Goal: Task Accomplishment & Management: Complete application form

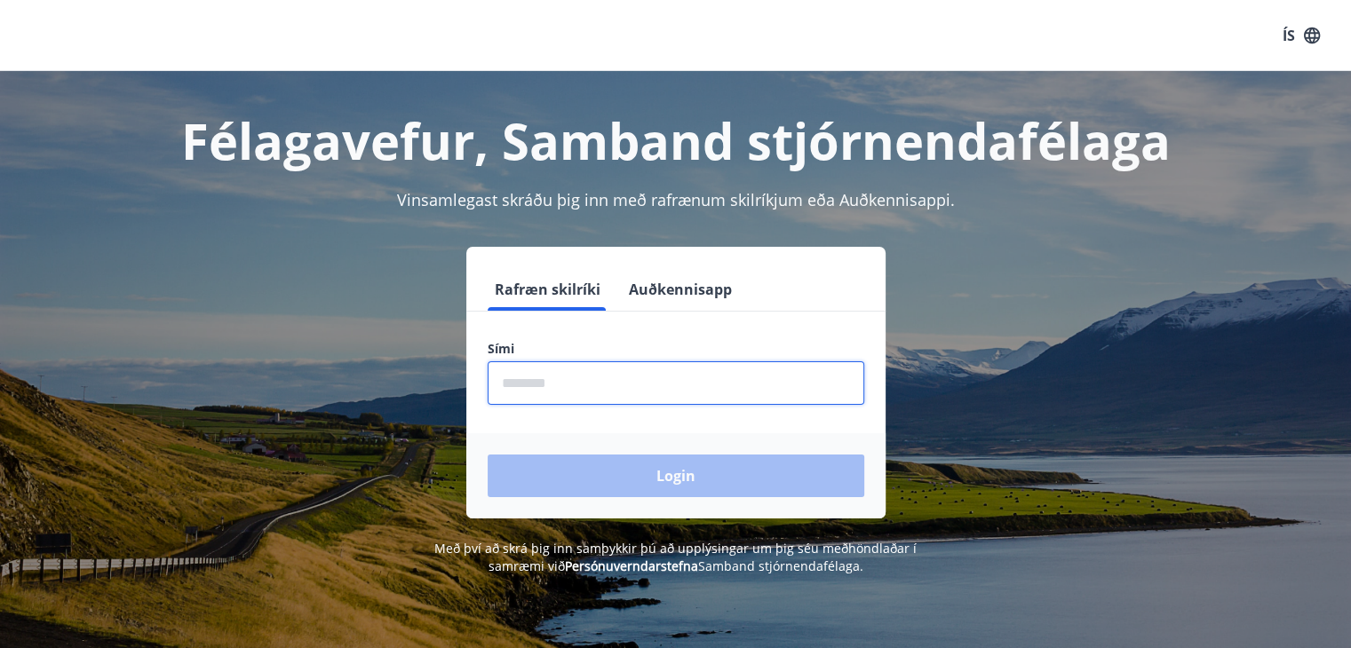
click at [505, 375] on input "phone" at bounding box center [676, 384] width 377 height 44
type input "********"
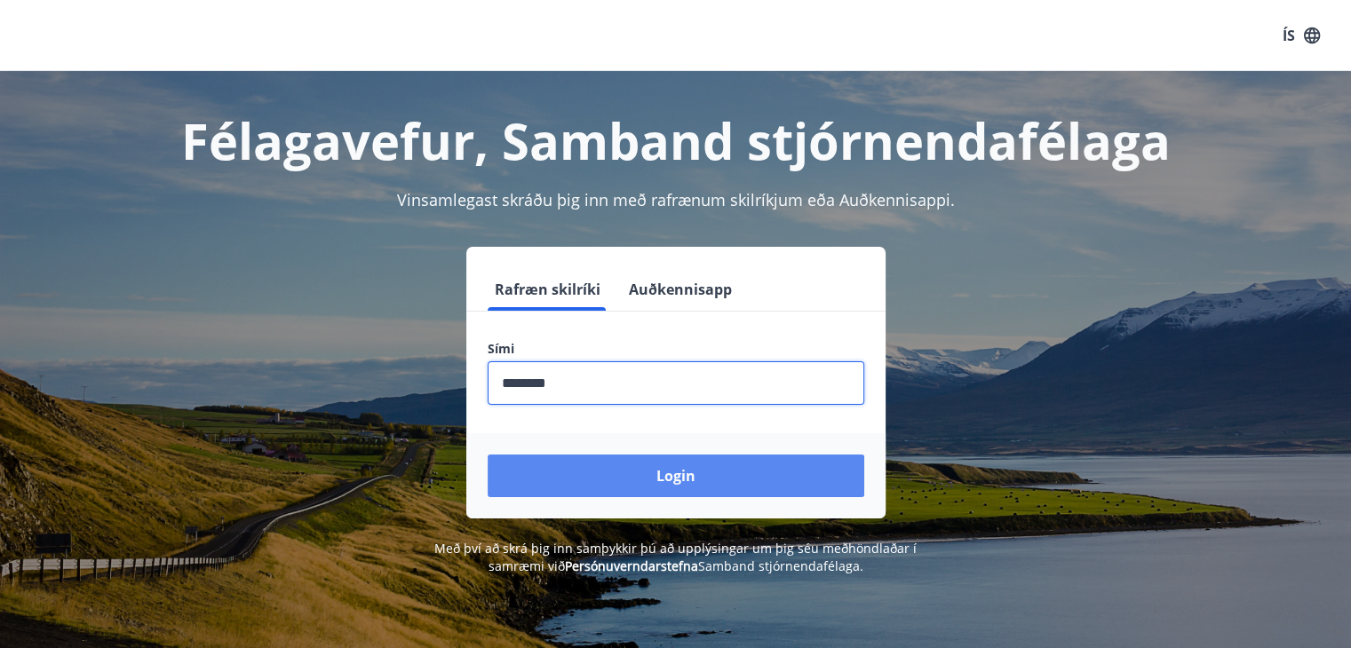
click at [673, 474] on button "Login" at bounding box center [676, 476] width 377 height 43
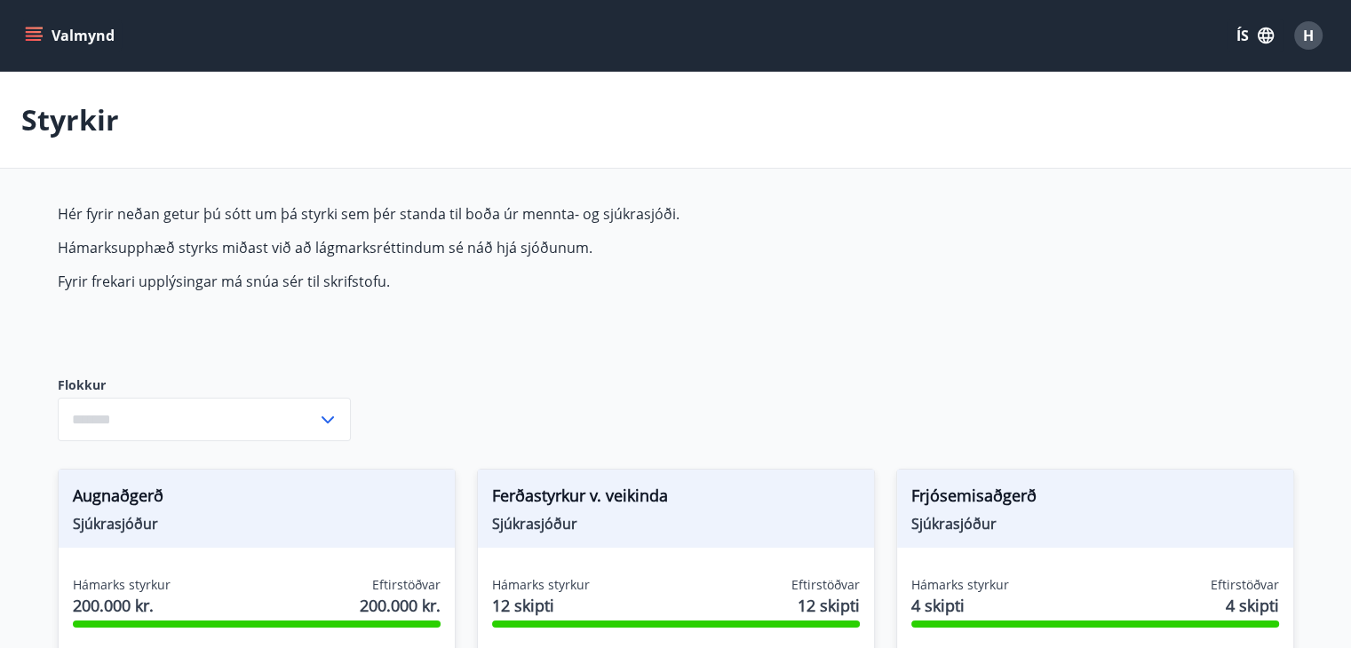
type input "***"
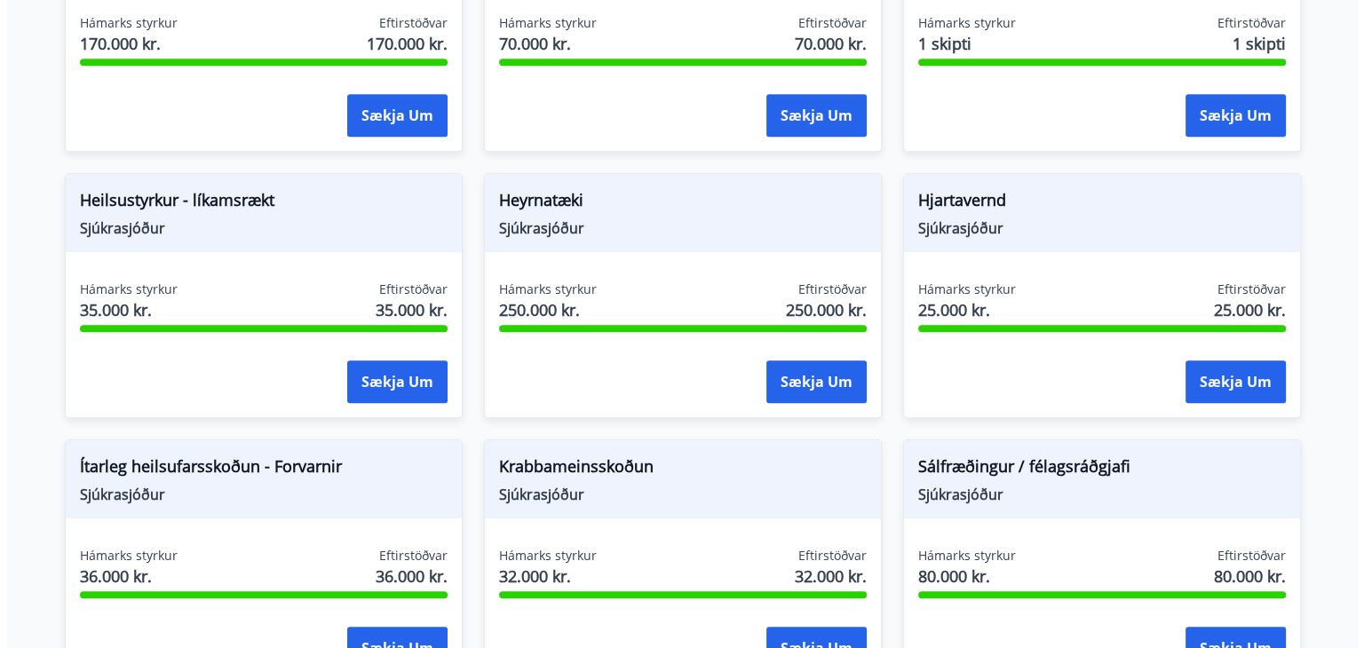
scroll to position [822, 0]
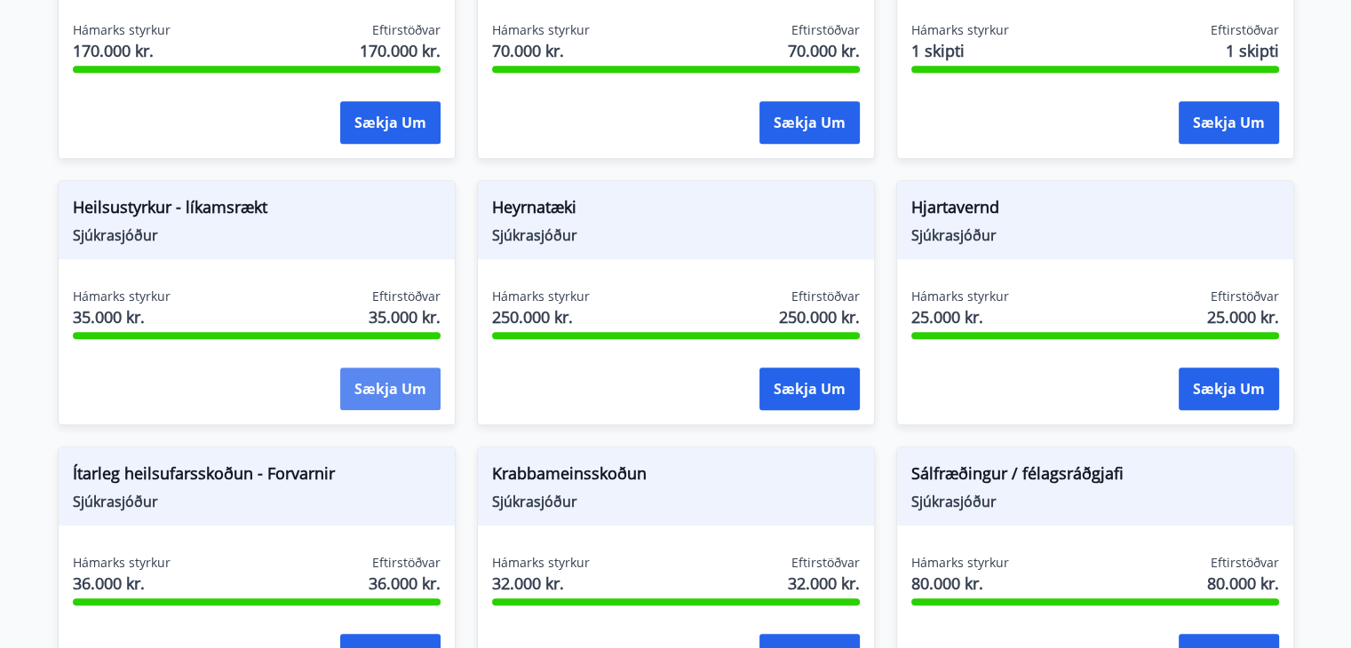
click at [379, 386] on button "Sækja um" at bounding box center [390, 389] width 100 height 43
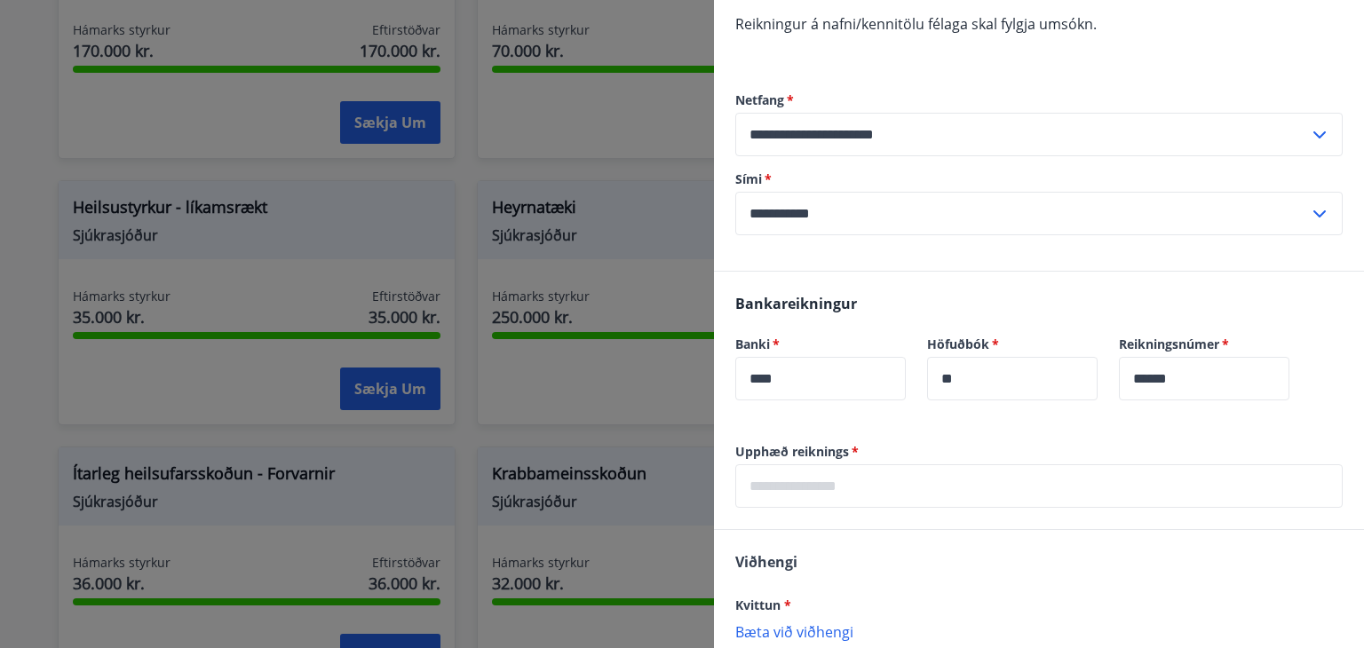
scroll to position [302, 0]
click at [972, 349] on label "Höfuðbók   *" at bounding box center [1012, 345] width 171 height 18
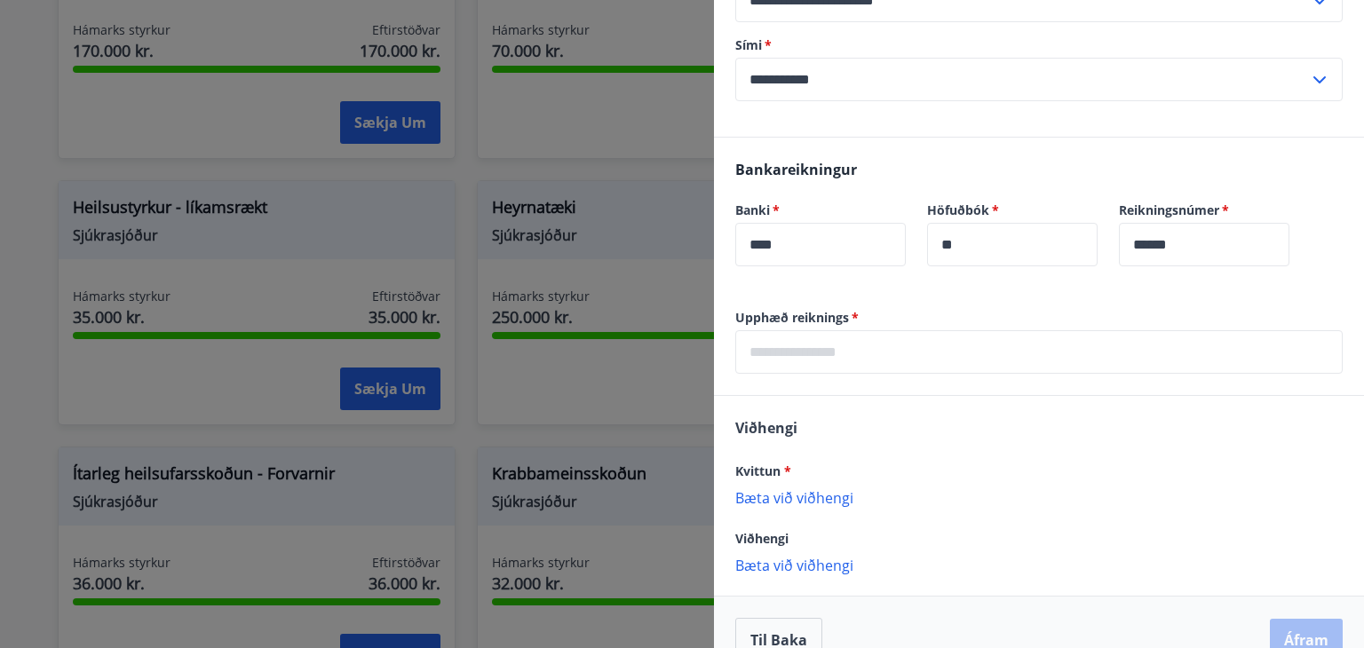
scroll to position [443, 0]
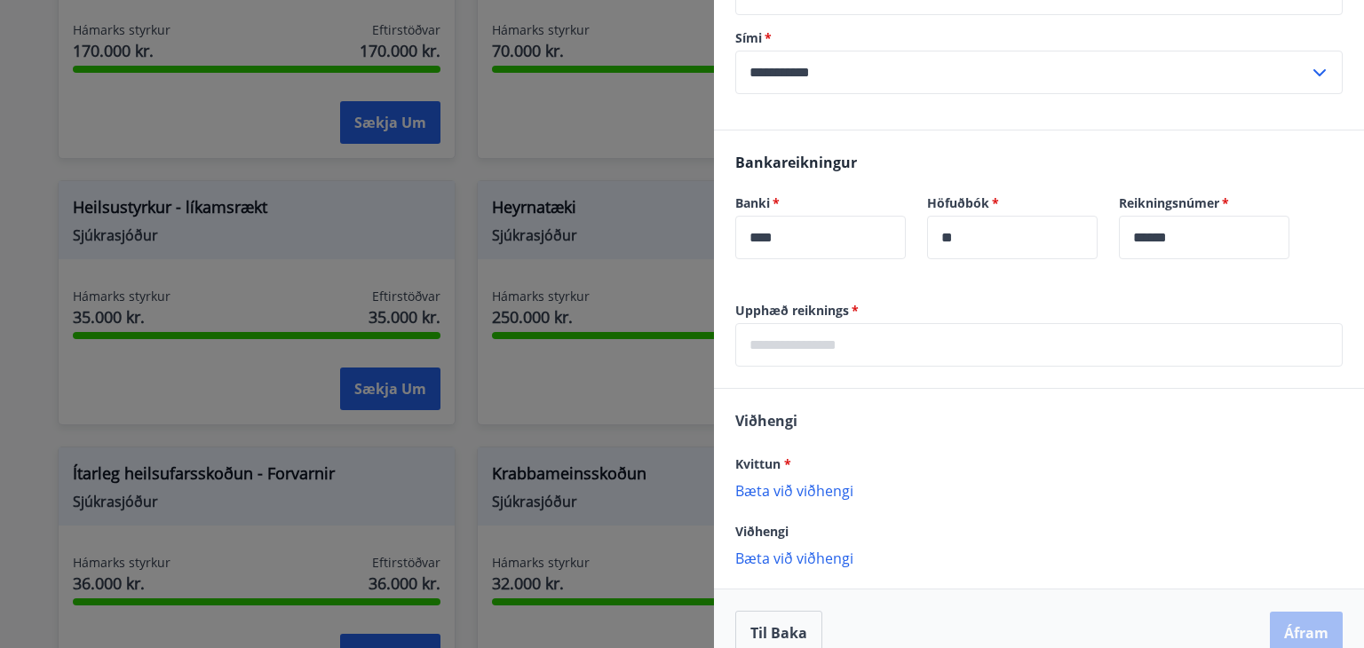
click at [747, 338] on input "text" at bounding box center [1039, 345] width 608 height 44
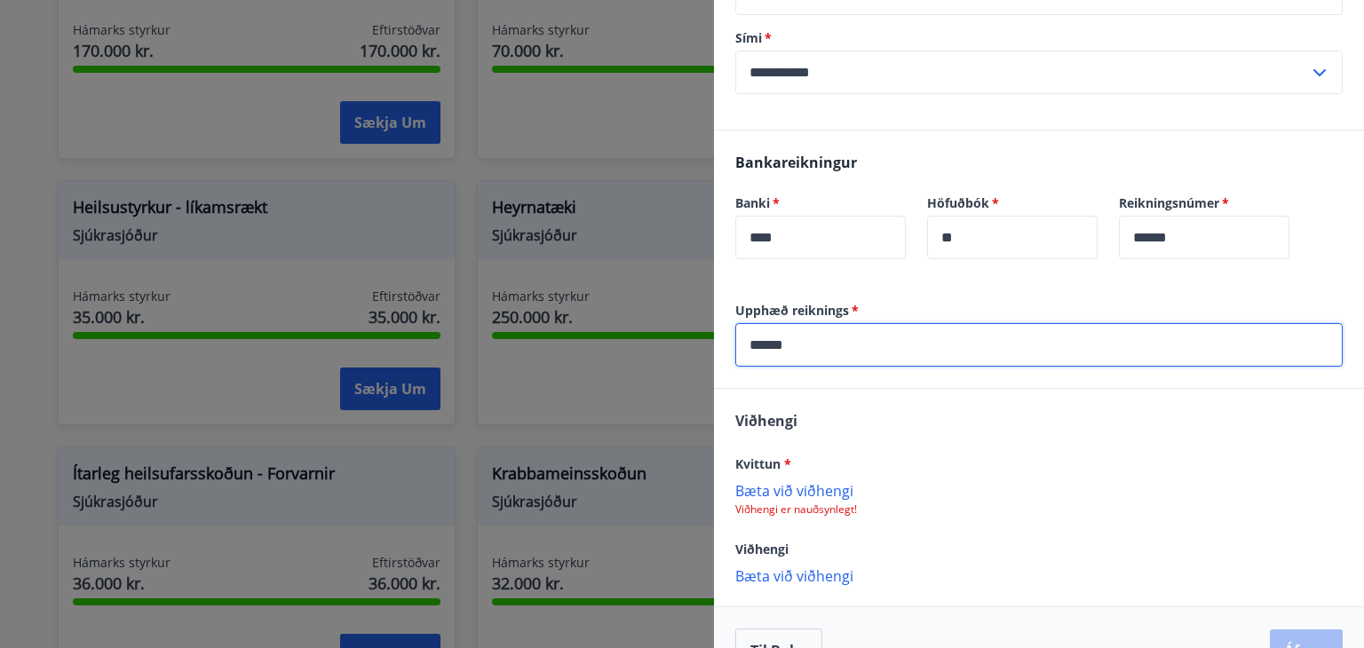
scroll to position [489, 0]
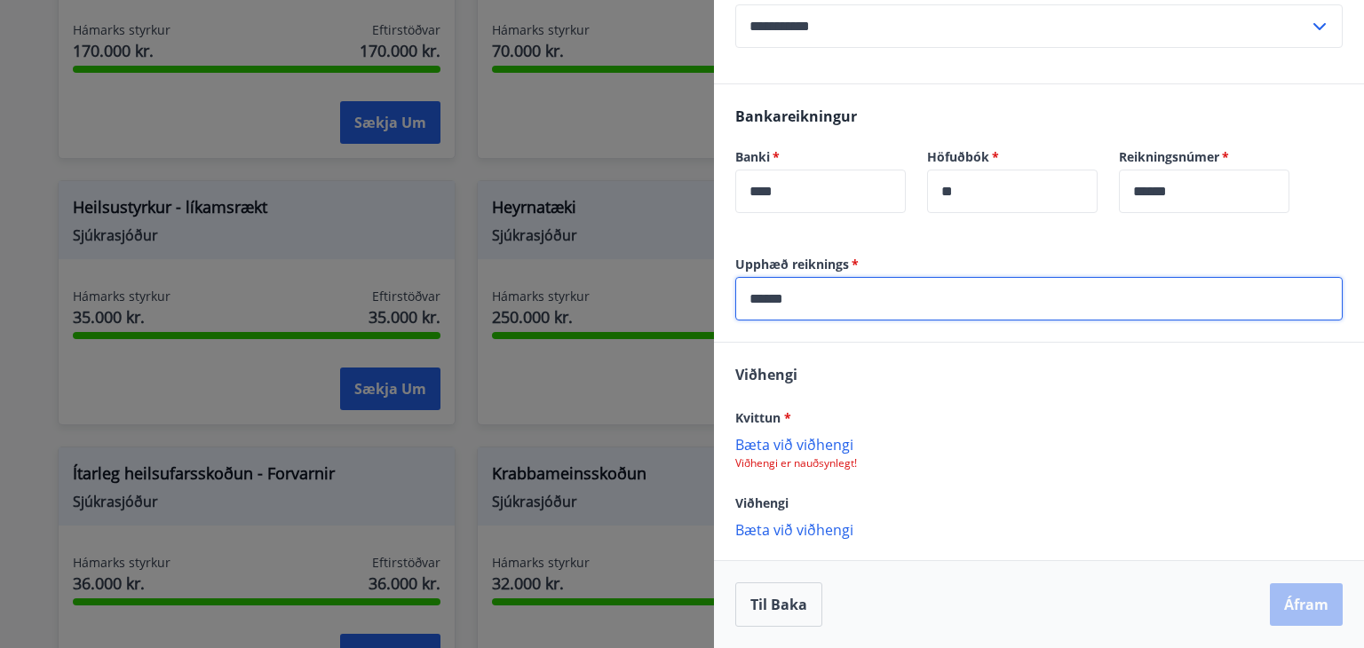
type input "******"
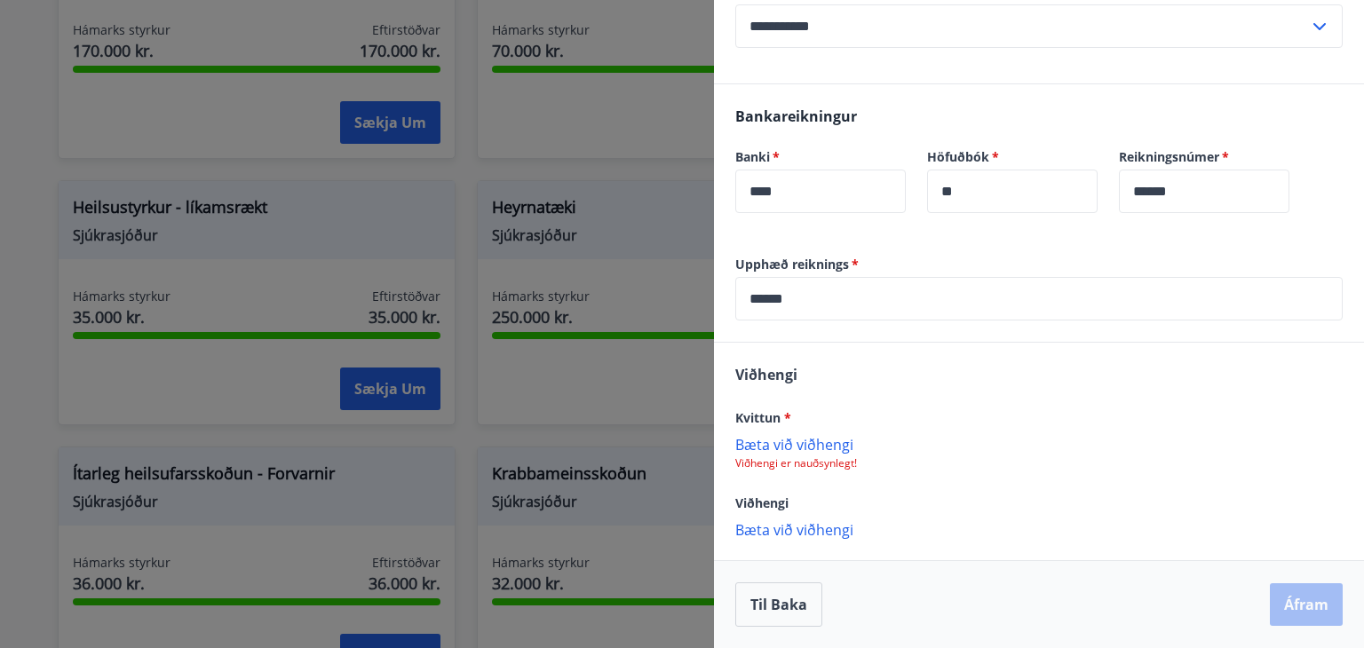
click at [791, 441] on p "Bæta við viðhengi" at bounding box center [1039, 444] width 608 height 18
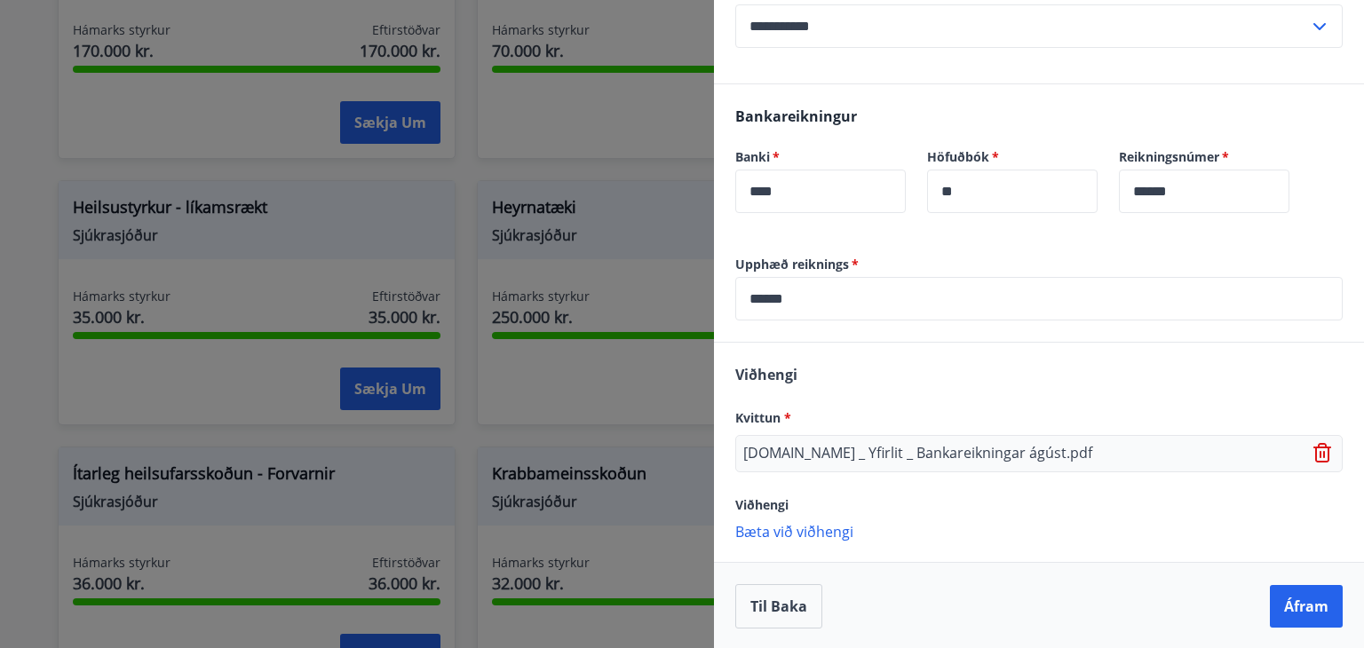
click at [1314, 451] on icon at bounding box center [1324, 453] width 21 height 21
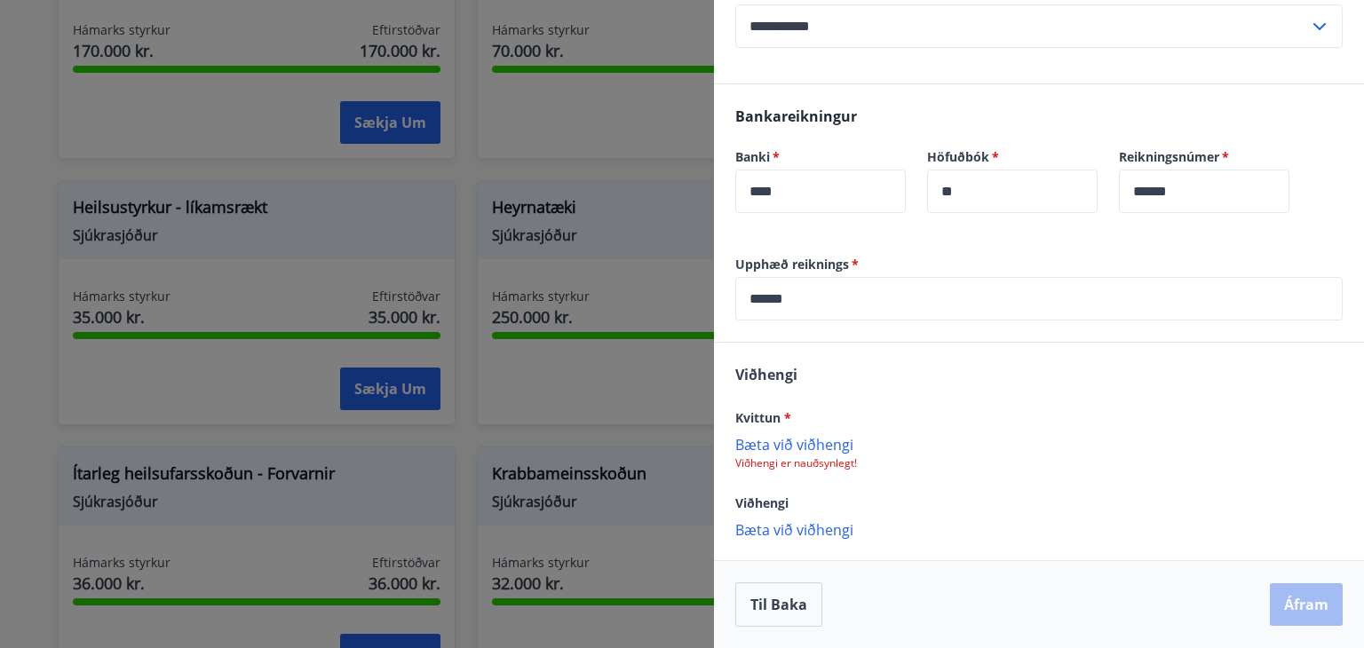
click at [831, 441] on p "Bæta við viðhengi" at bounding box center [1039, 444] width 608 height 18
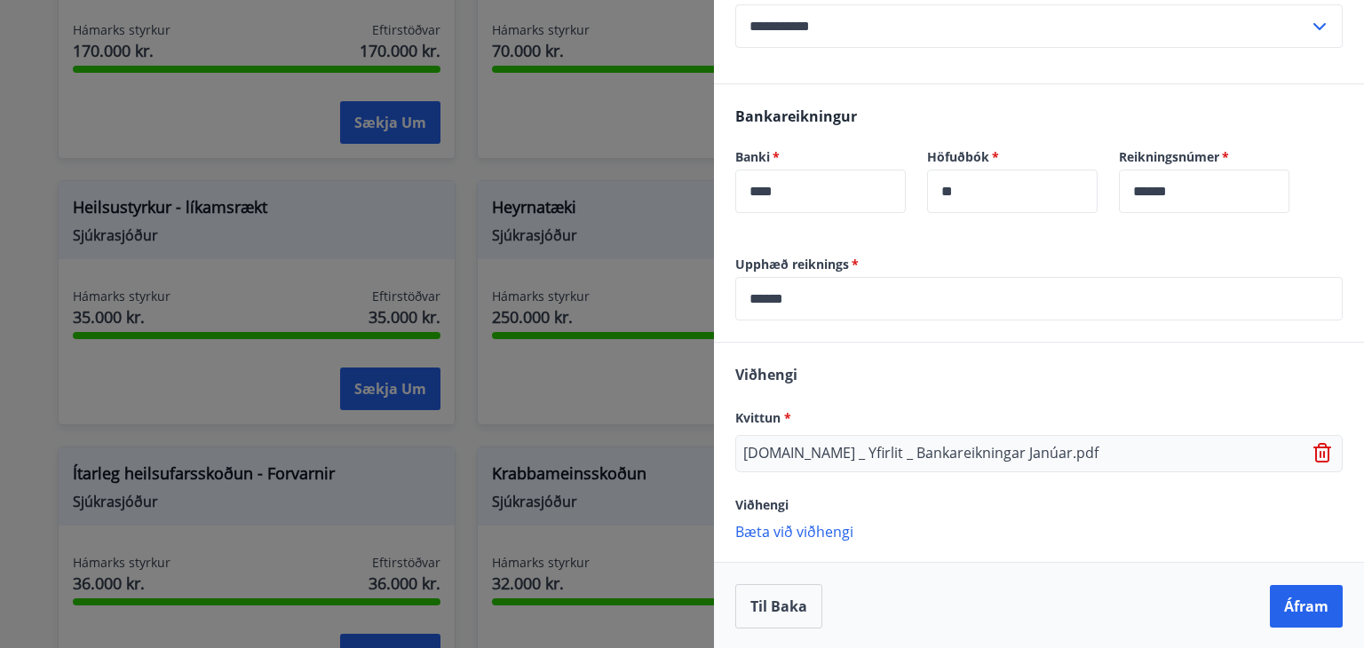
click at [1105, 459] on div "[DOMAIN_NAME] _ Yfirlit _ Bankareikningar Janúar.pdf" at bounding box center [1039, 453] width 608 height 37
click at [812, 532] on p "Bæta við viðhengi" at bounding box center [1039, 531] width 608 height 18
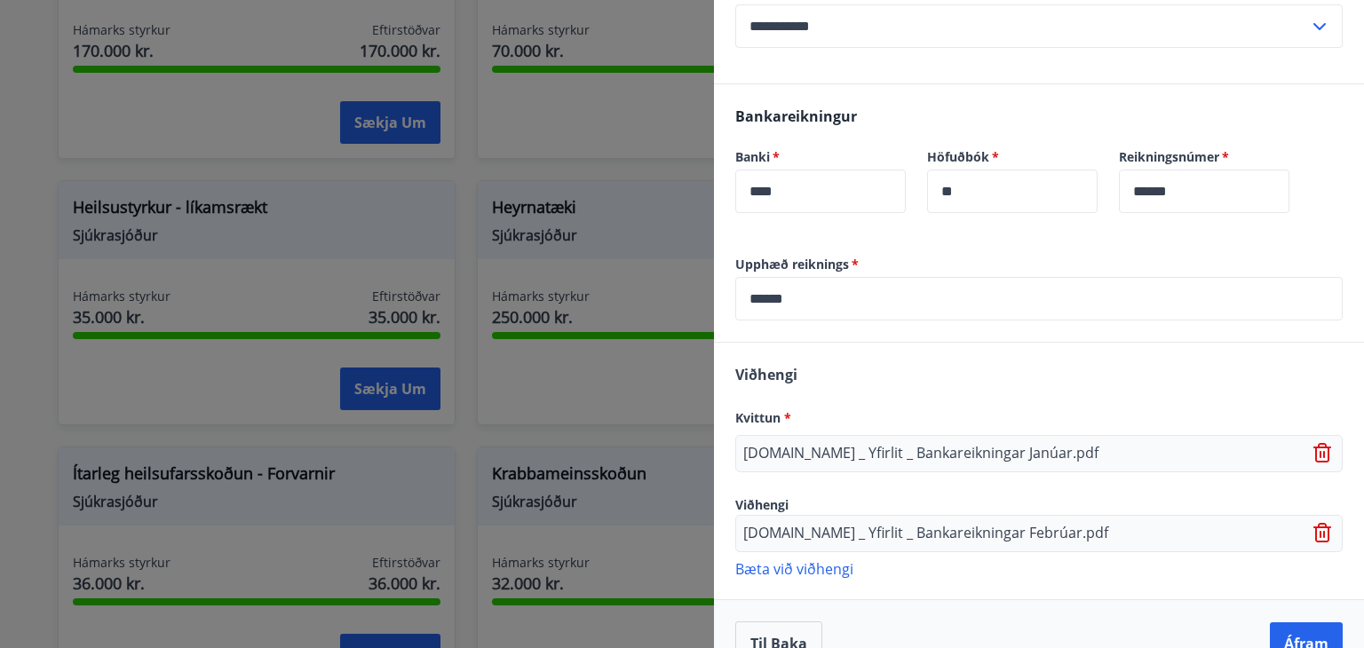
click at [816, 565] on p "Bæta við viðhengi" at bounding box center [1039, 569] width 608 height 18
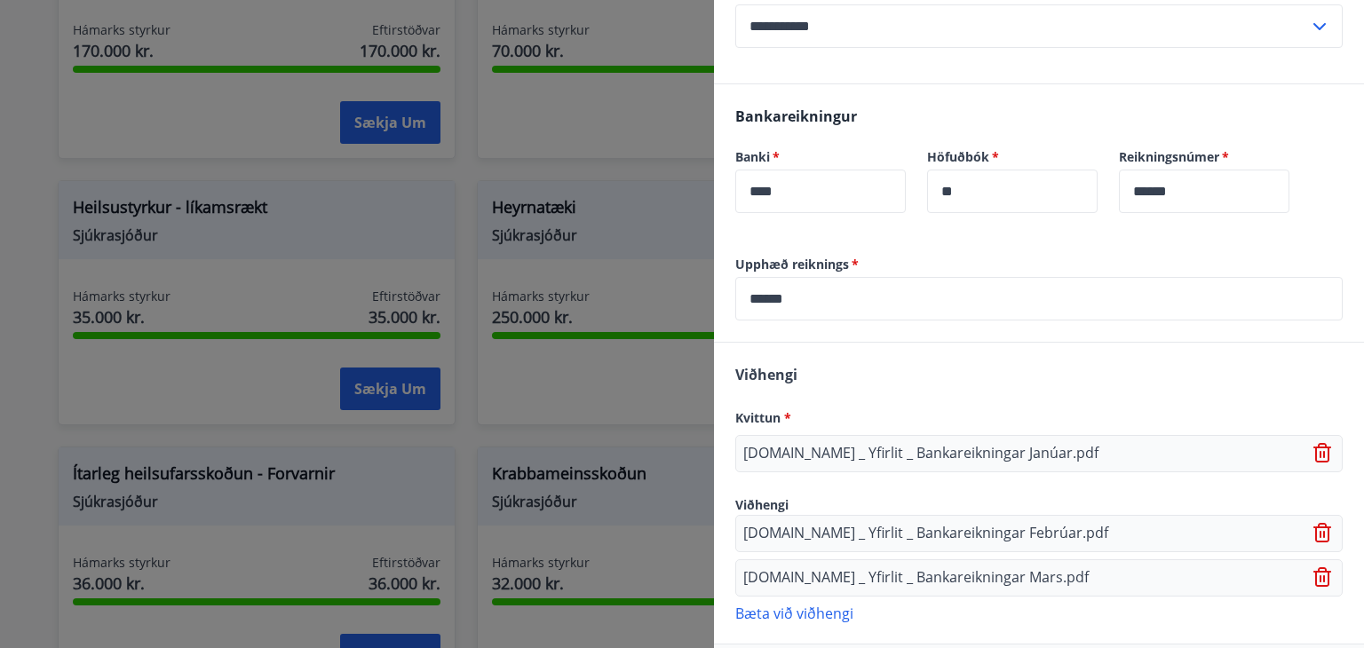
click at [762, 616] on p "Bæta við viðhengi" at bounding box center [1039, 613] width 608 height 18
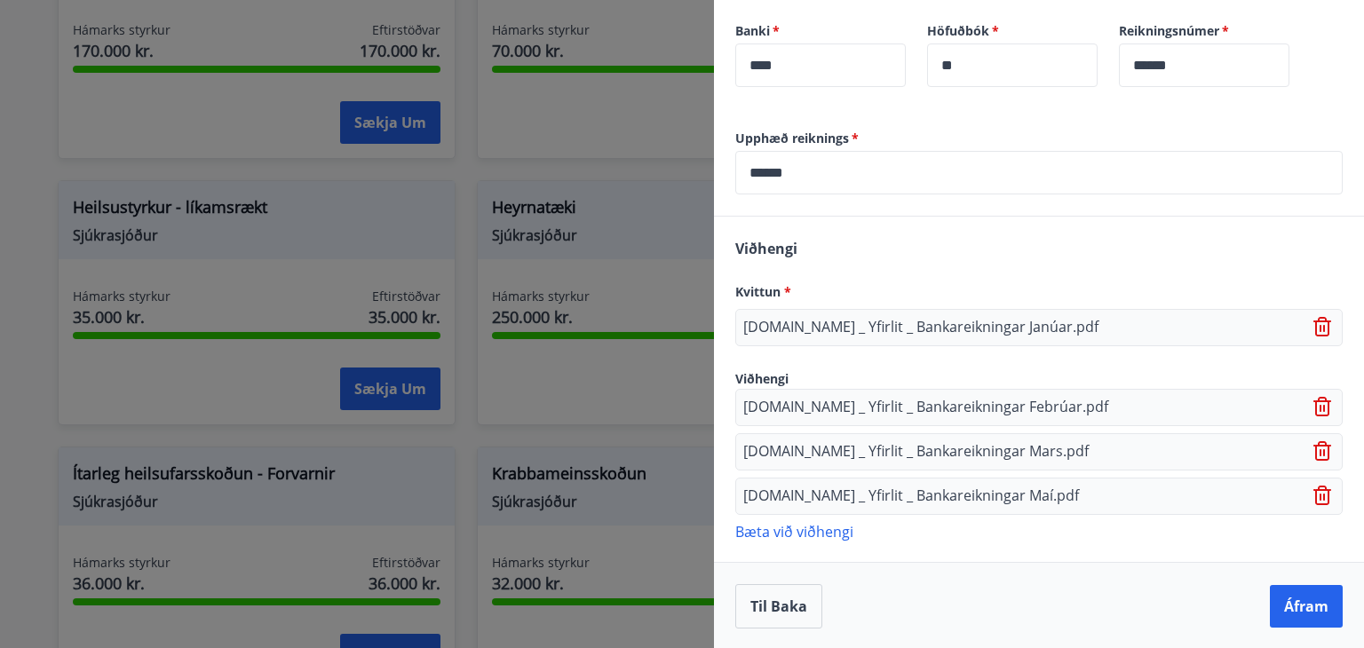
click at [751, 529] on p "Bæta við viðhengi" at bounding box center [1039, 531] width 608 height 18
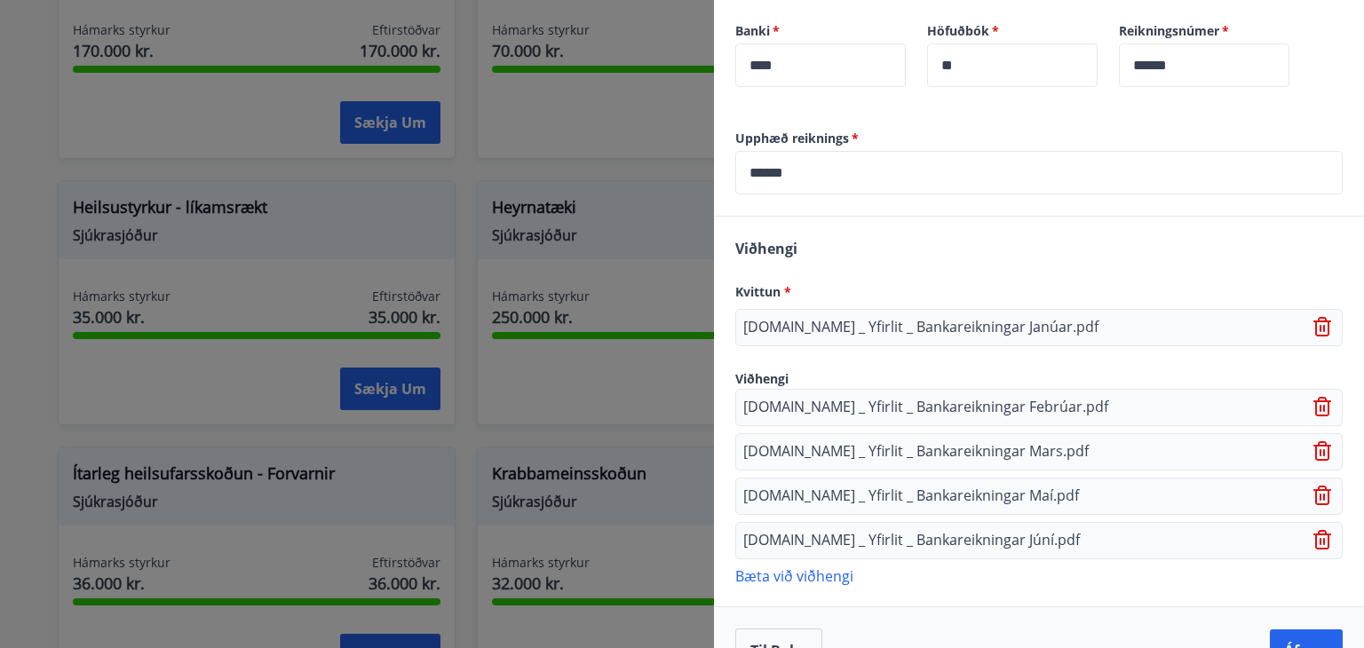
click at [792, 575] on p "Bæta við viðhengi" at bounding box center [1039, 576] width 608 height 18
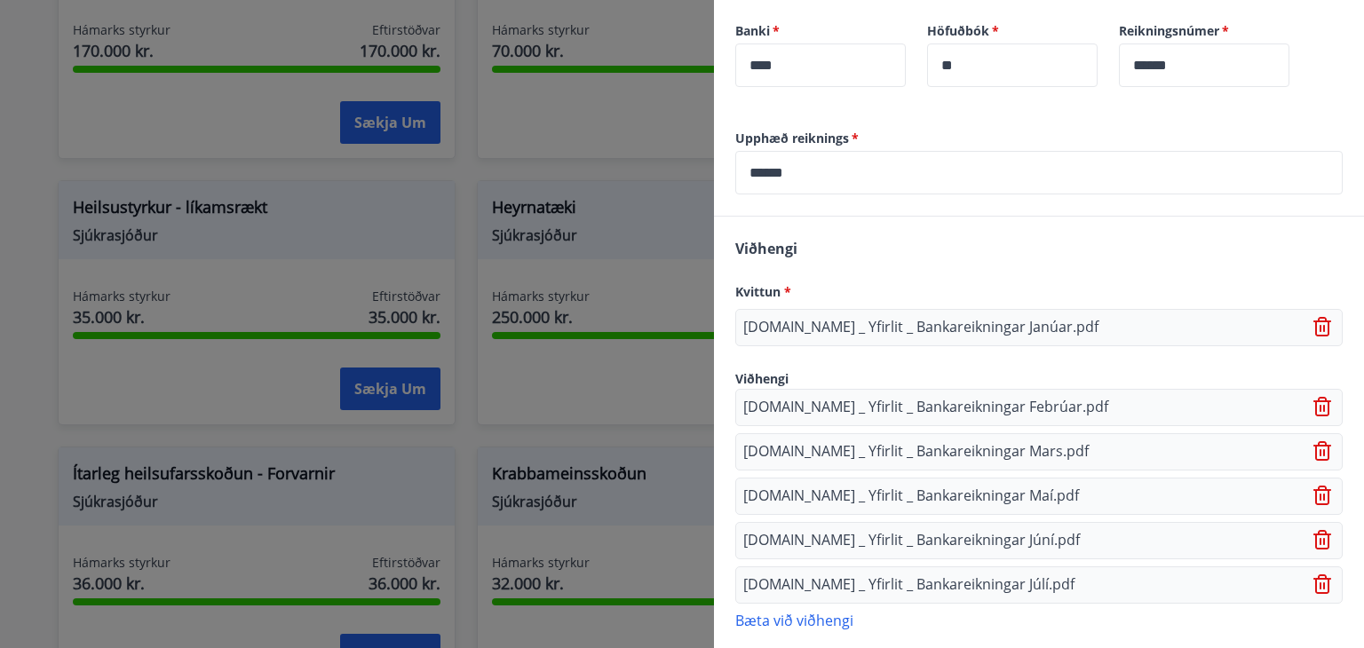
click at [799, 616] on p "Bæta við viðhengi" at bounding box center [1039, 620] width 608 height 18
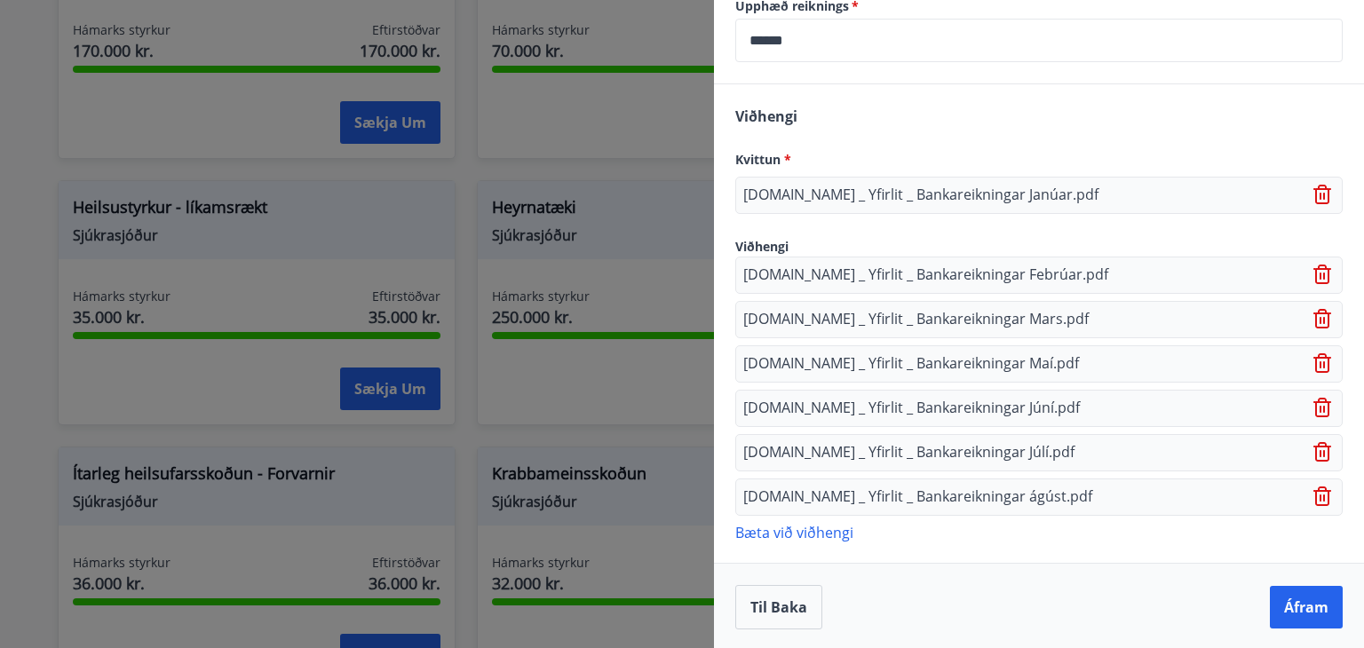
click at [775, 528] on p "Bæta við viðhengi" at bounding box center [1039, 532] width 608 height 18
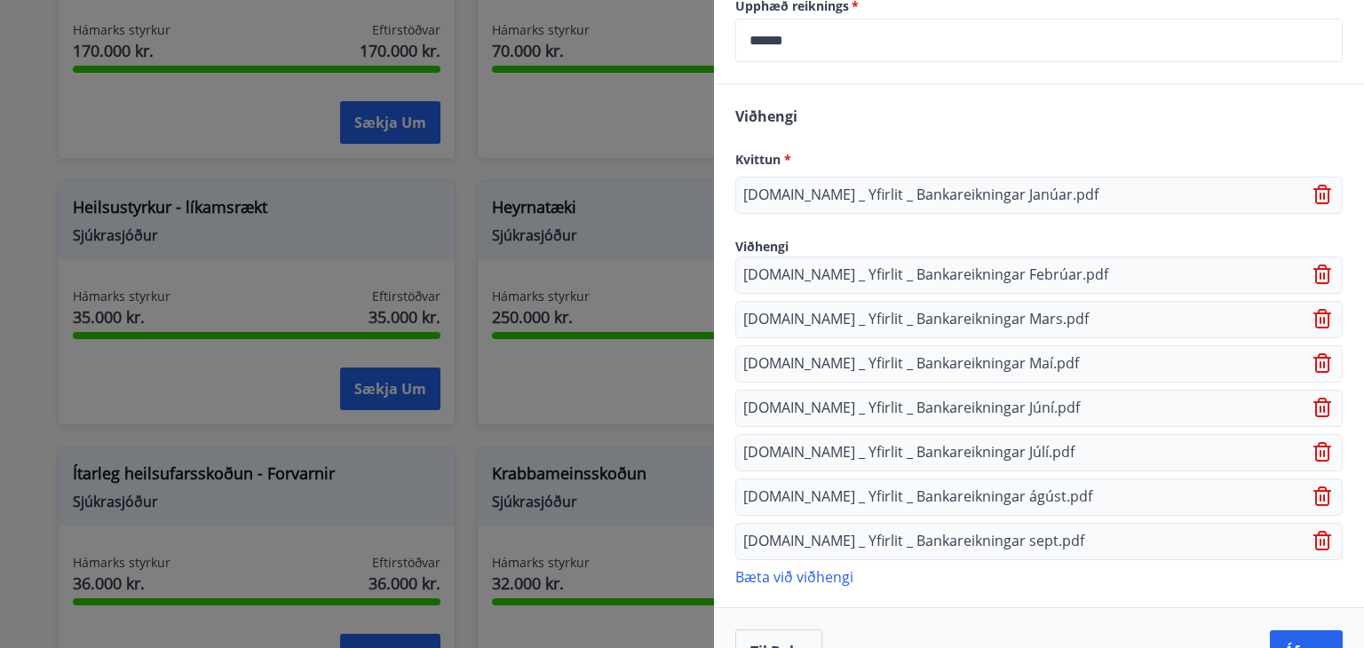
scroll to position [792, 0]
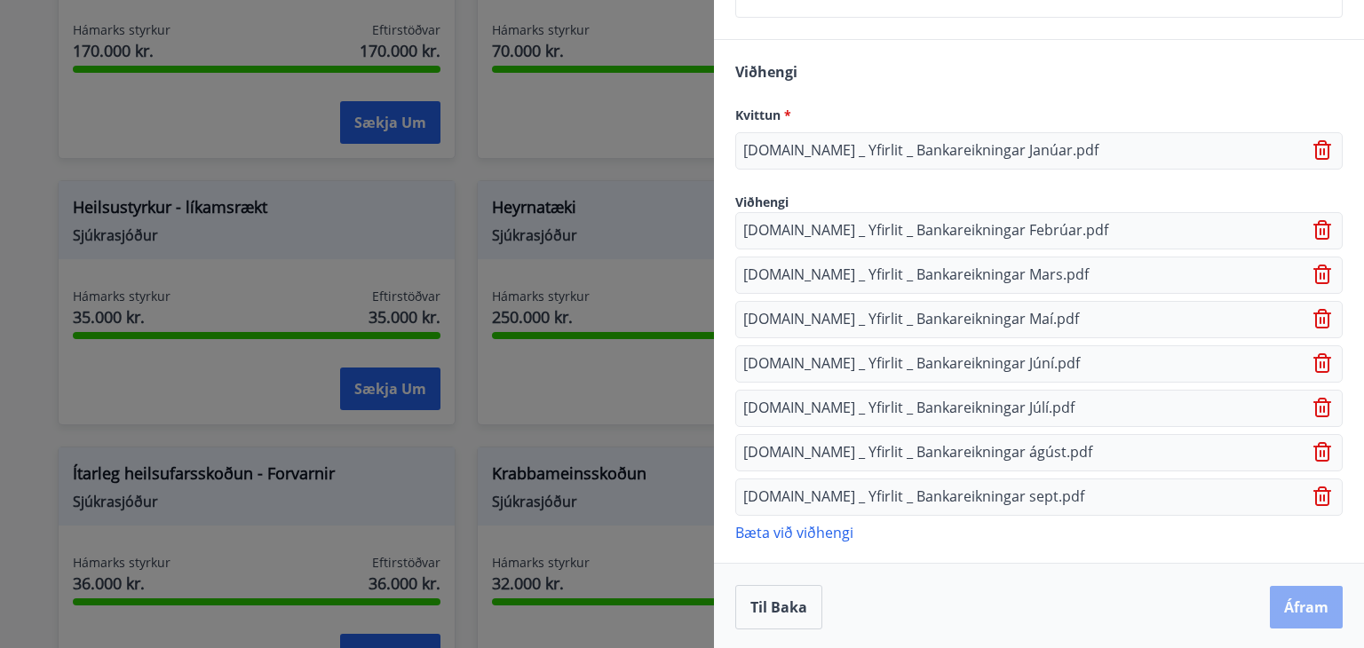
click at [1276, 602] on button "Áfram" at bounding box center [1306, 607] width 73 height 43
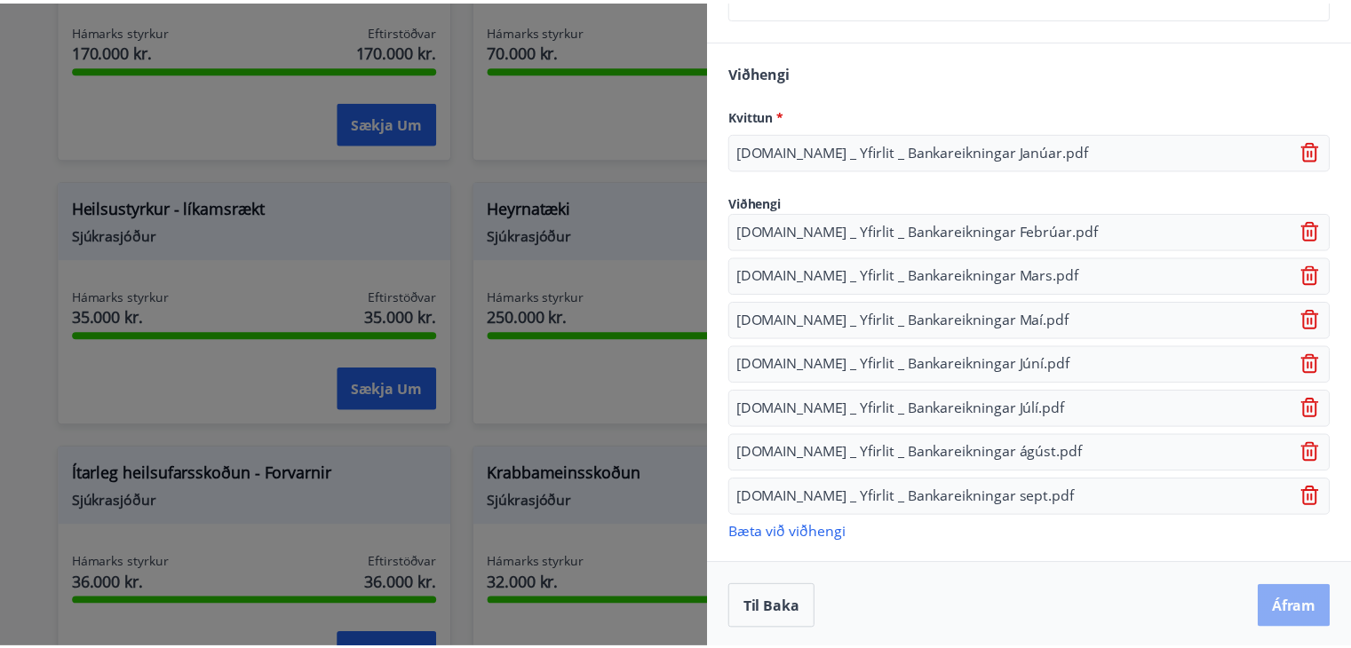
scroll to position [0, 0]
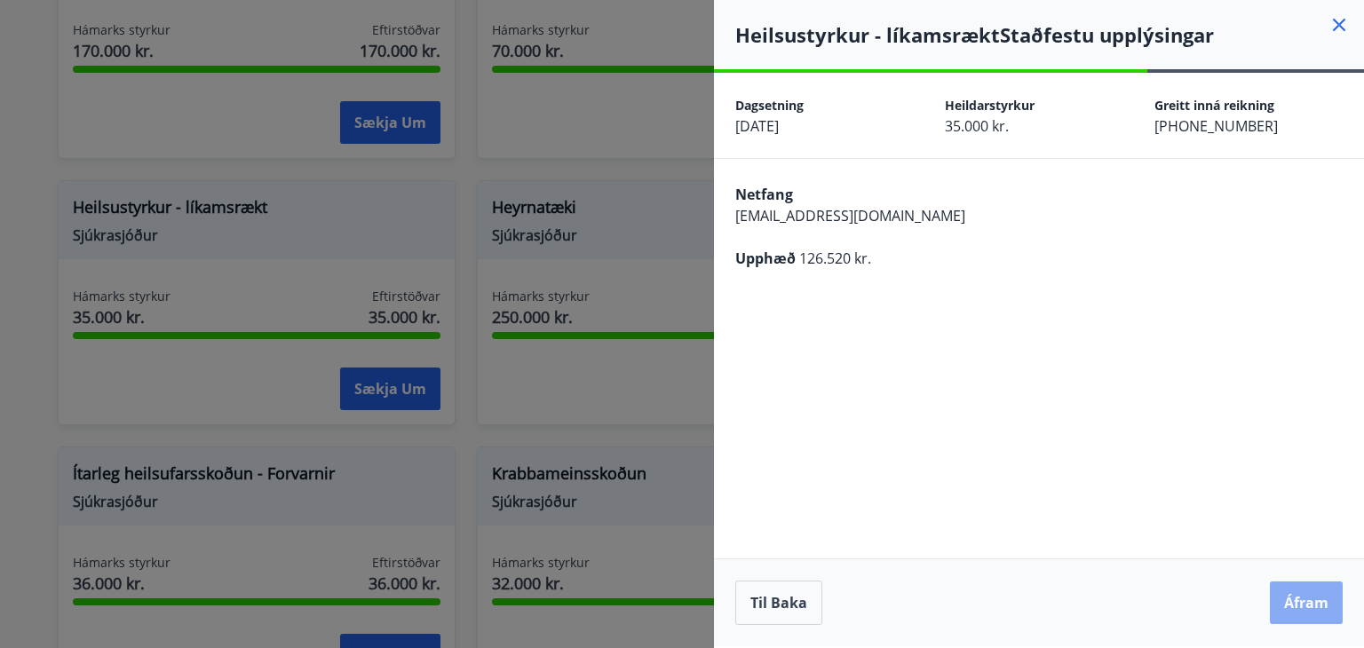
click at [1287, 592] on button "Áfram" at bounding box center [1306, 603] width 73 height 43
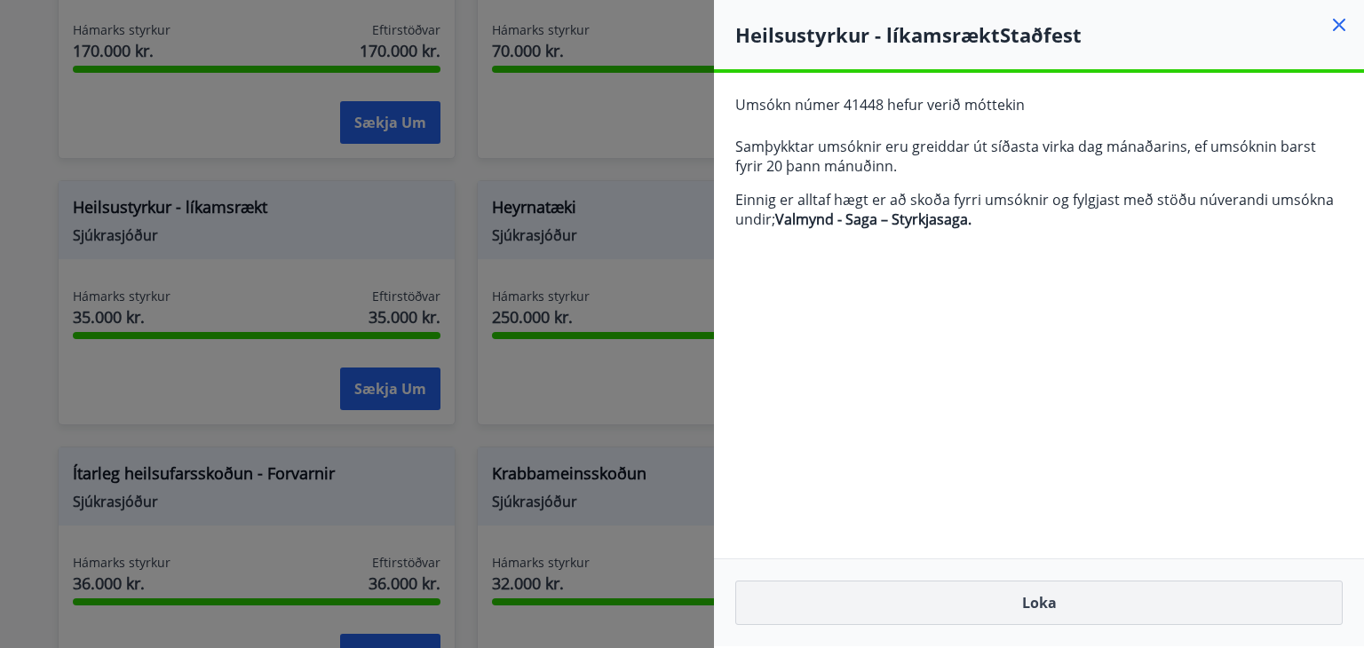
click at [1041, 602] on button "Loka" at bounding box center [1039, 603] width 608 height 44
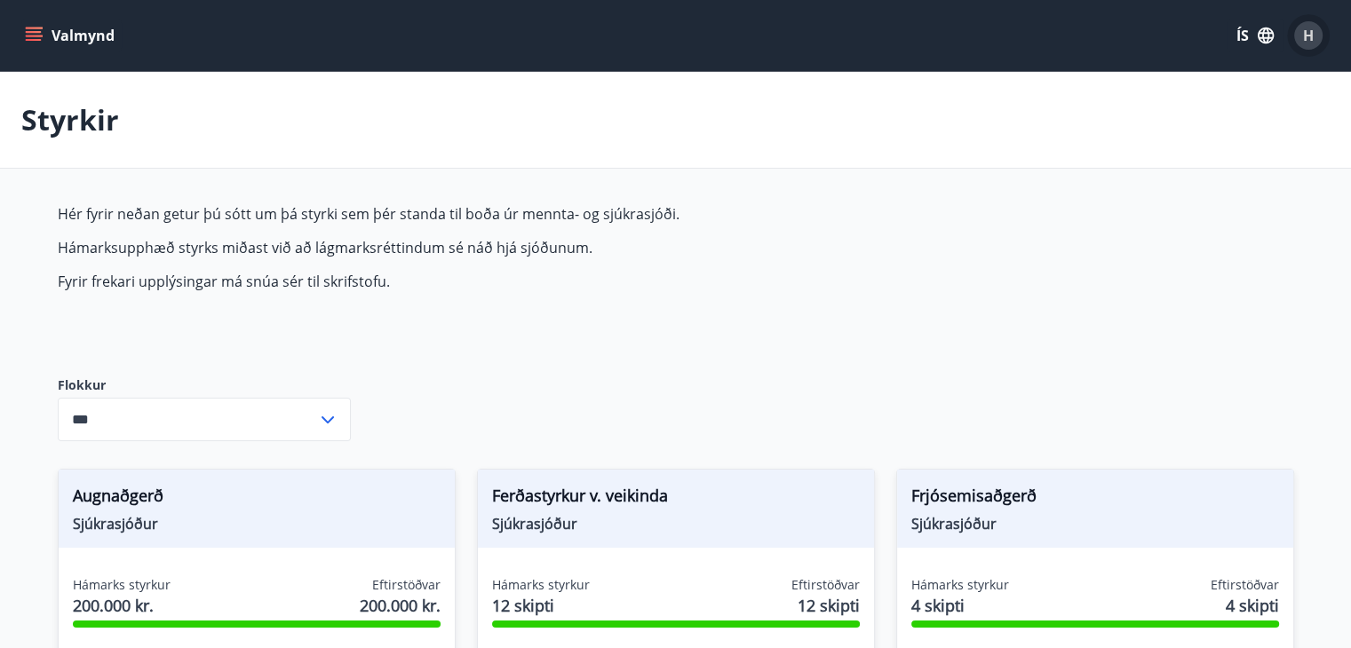
click at [1312, 29] on span "H" at bounding box center [1308, 36] width 11 height 20
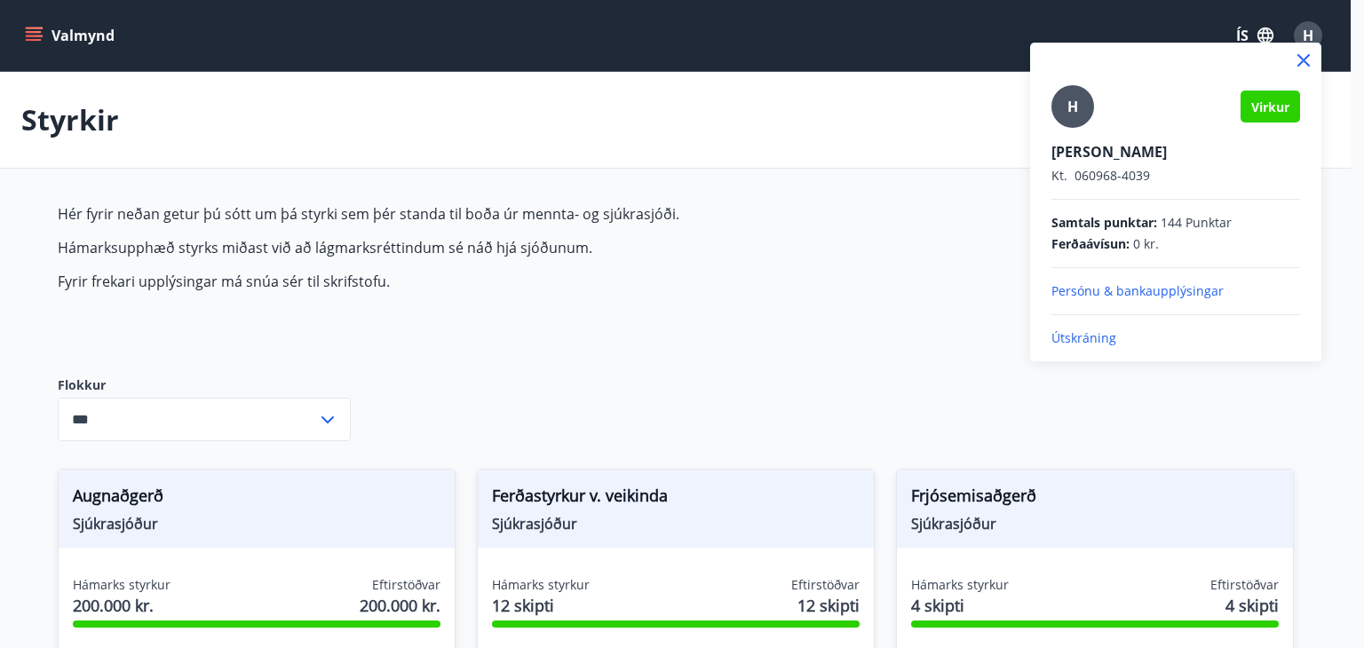
click at [1069, 338] on p "Útskráning" at bounding box center [1176, 339] width 249 height 18
